Goal: Information Seeking & Learning: Find specific fact

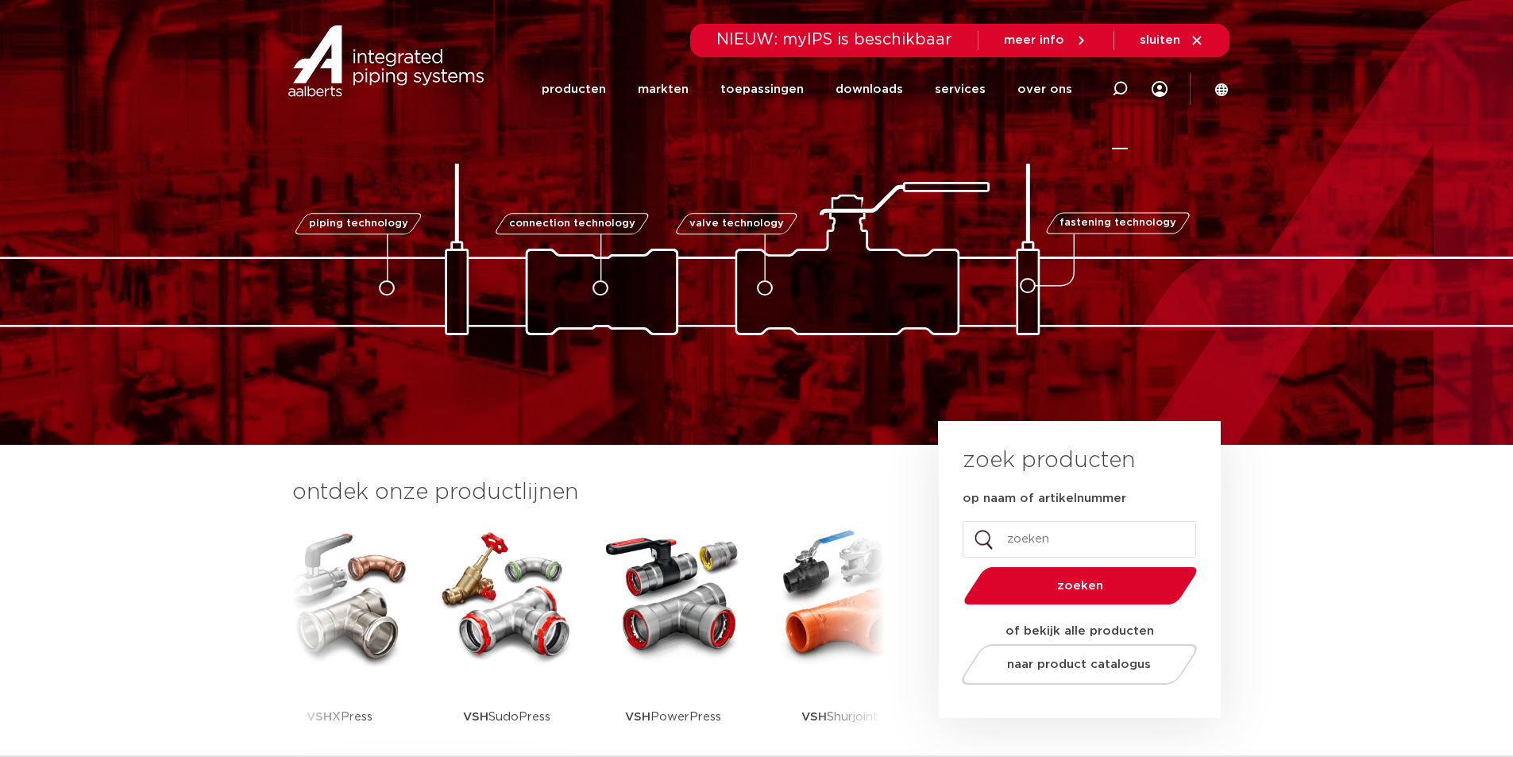
click at [1121, 79] on div at bounding box center [1120, 89] width 16 height 121
click at [1126, 81] on div at bounding box center [1120, 89] width 16 height 121
click button "Zoeken" at bounding box center [0, 0] width 0 height 0
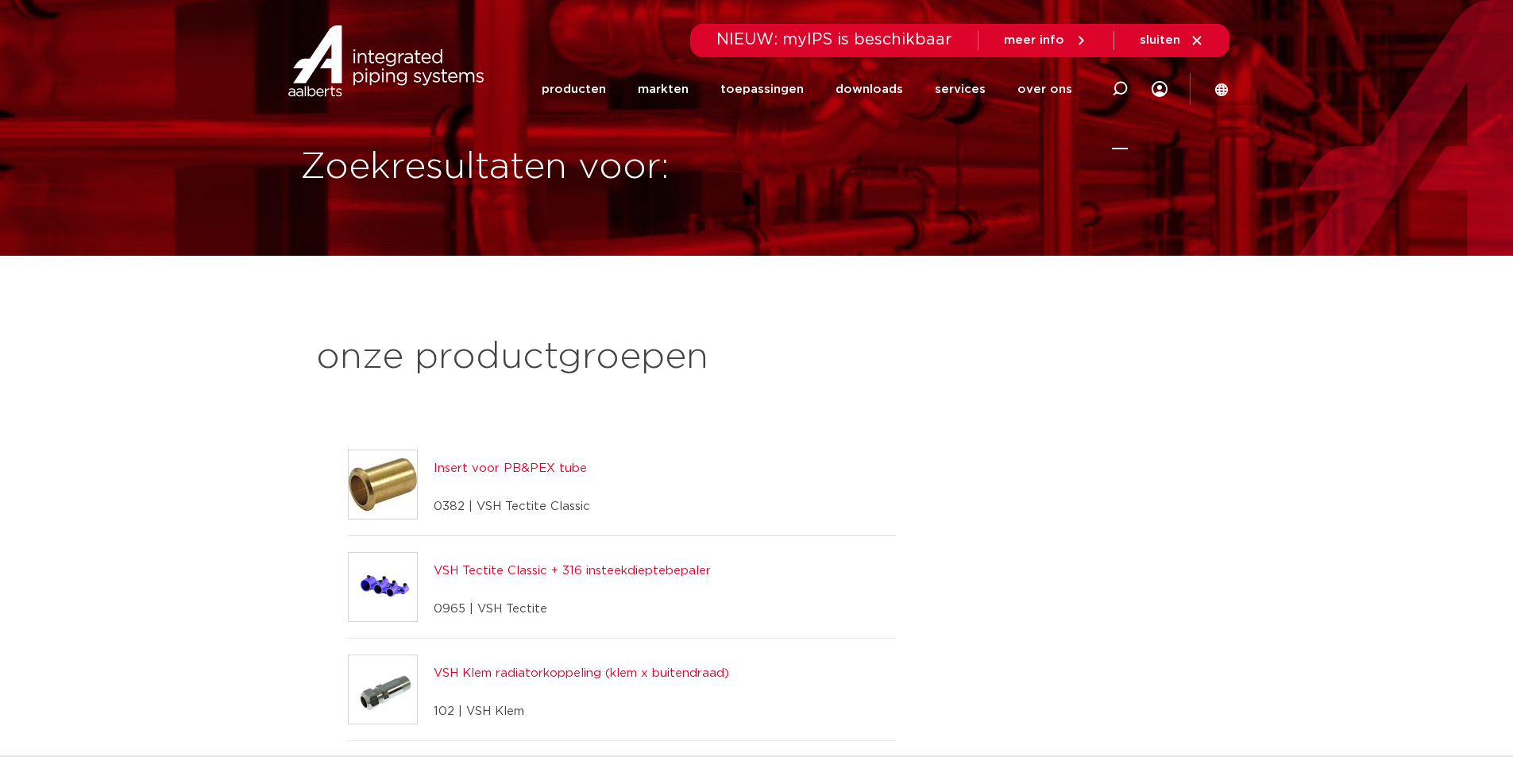
click at [1122, 87] on icon at bounding box center [1120, 89] width 16 height 16
click at [683, 85] on input "Zoeken" at bounding box center [881, 87] width 500 height 32
paste input "0504185"
type input "0504185"
click button "Zoeken" at bounding box center [0, 0] width 0 height 0
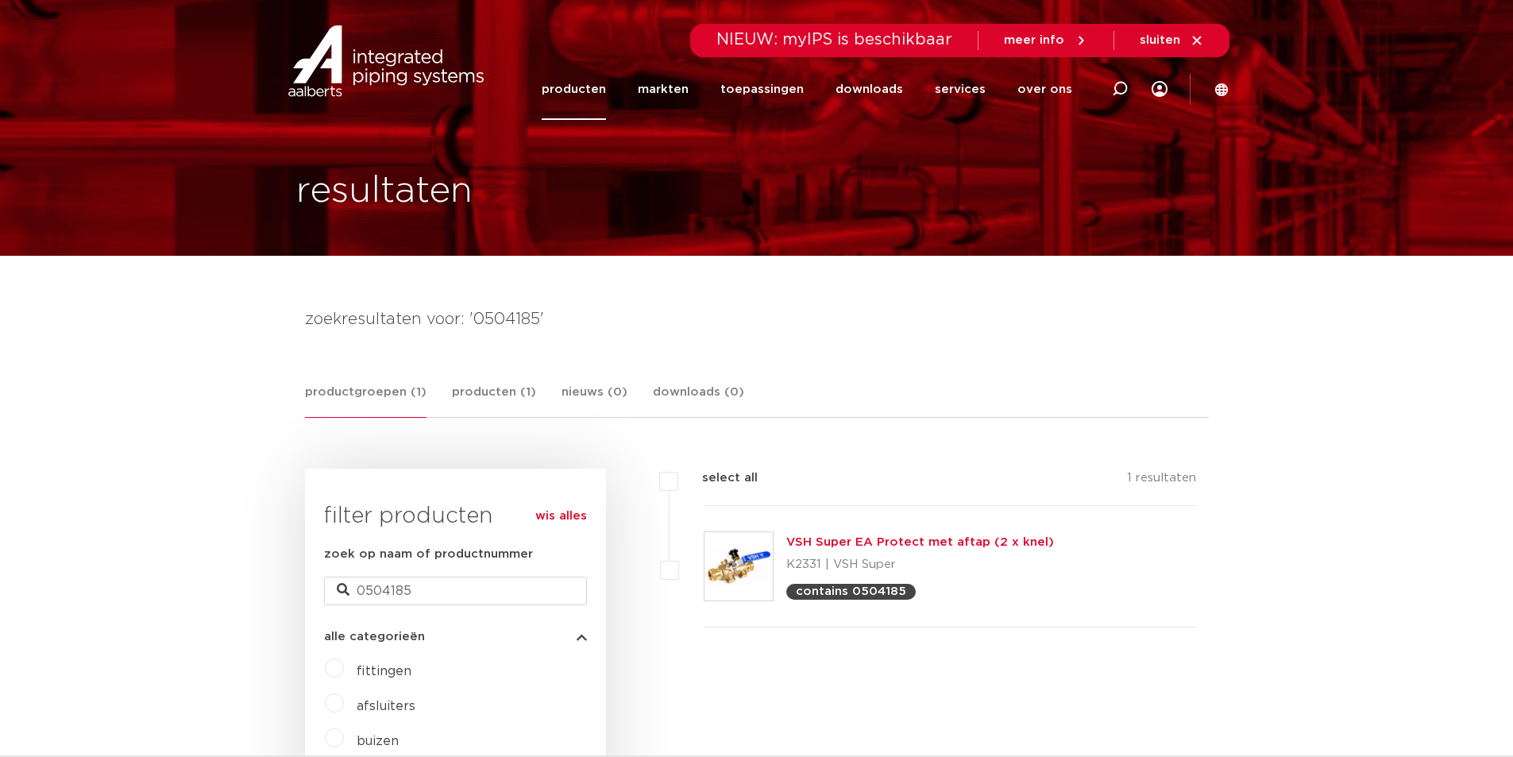
click at [871, 535] on div "VSH Super EA Protect met aftap (2 x knel) K2331 | VSH Super contains 0504185" at bounding box center [920, 566] width 268 height 67
click at [738, 552] on img at bounding box center [739, 566] width 68 height 68
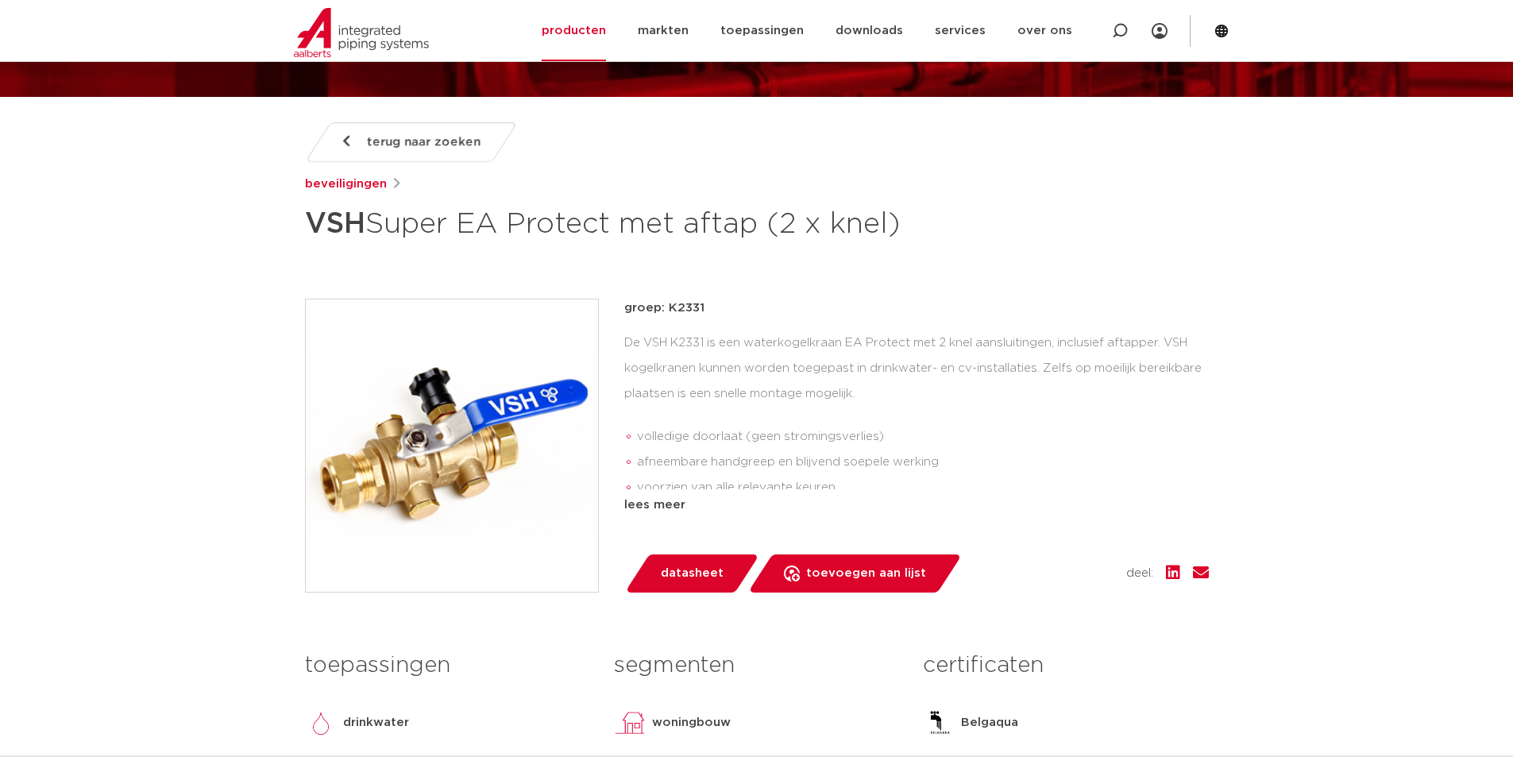
click at [665, 515] on div "groep: K2331 De VSH K2331 is een waterkogelkraan EA Protect met 2 knel aansluit…" at bounding box center [916, 407] width 585 height 216
click at [676, 515] on div "lees meer" at bounding box center [916, 505] width 585 height 19
